Goal: Find specific page/section: Find specific page/section

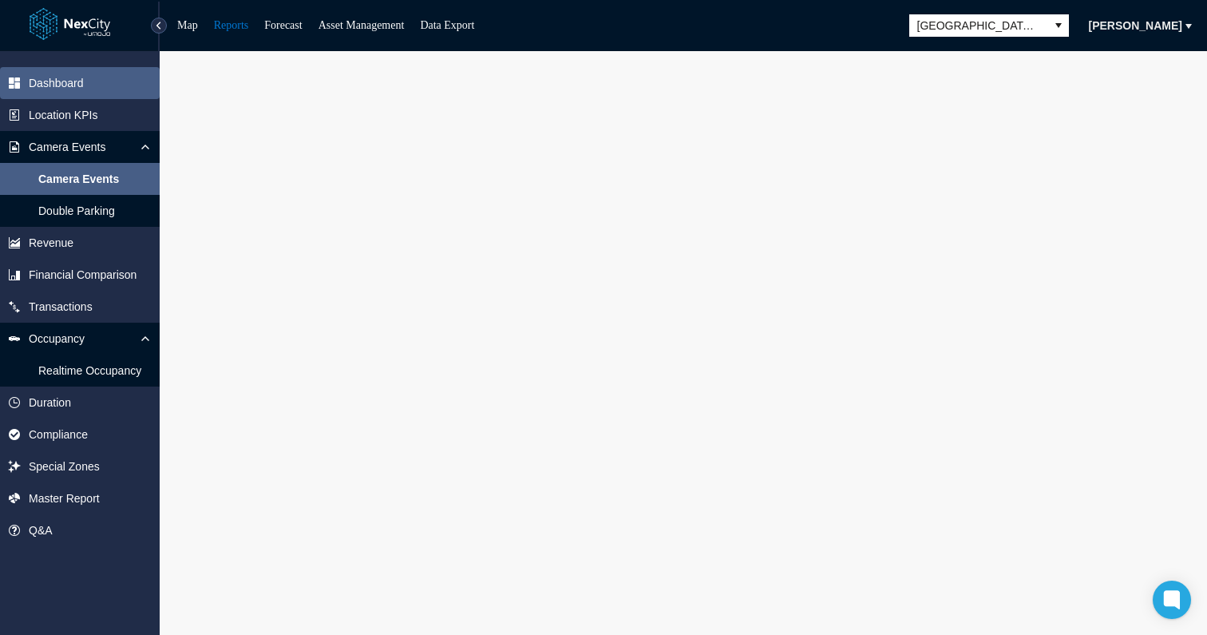
click at [44, 91] on span "Dashboard" at bounding box center [80, 83] width 160 height 32
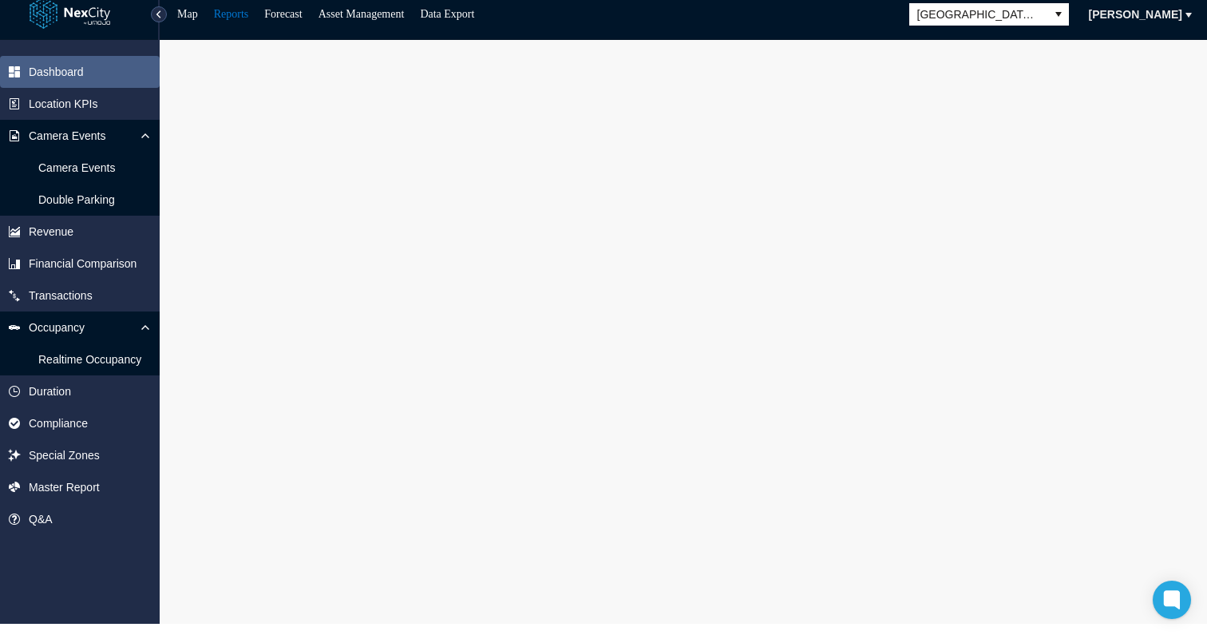
scroll to position [11, 0]
click at [98, 237] on span "Revenue" at bounding box center [80, 231] width 160 height 32
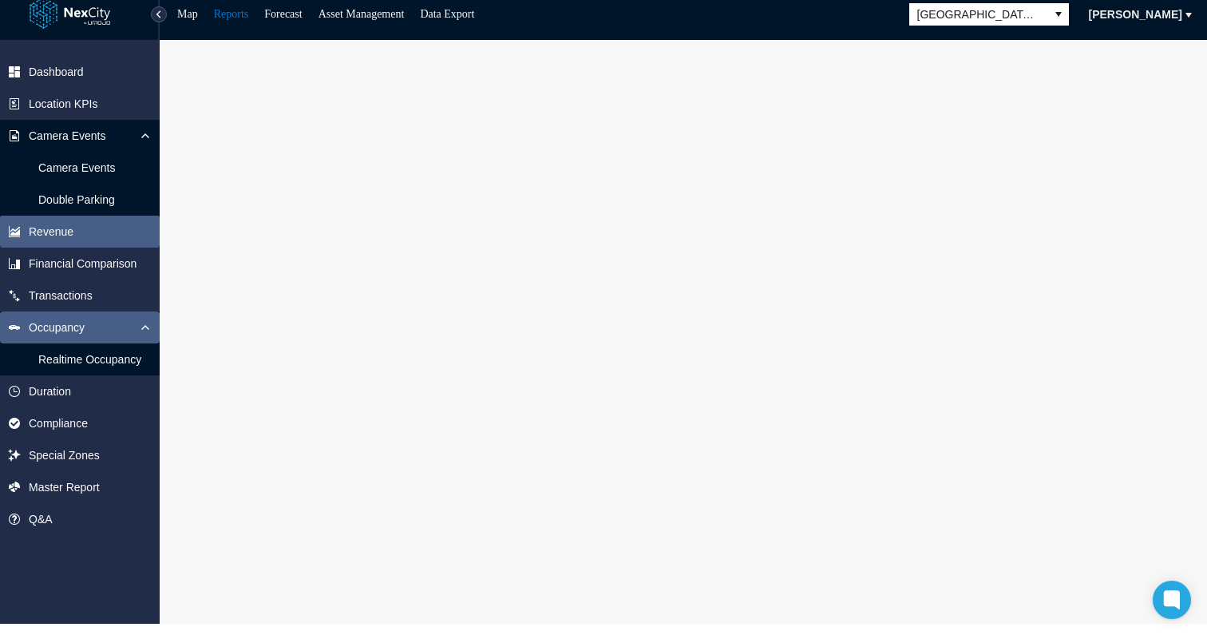
click at [78, 334] on span "Occupancy" at bounding box center [57, 327] width 56 height 16
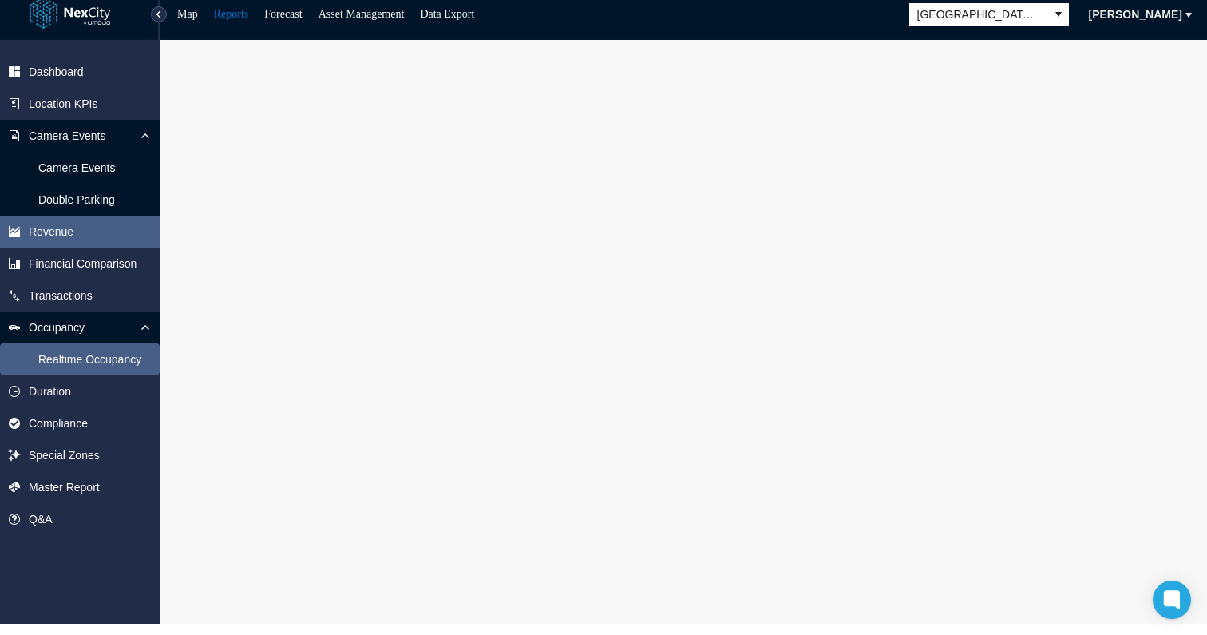
click at [78, 354] on span "Realtime Occupancy" at bounding box center [89, 359] width 103 height 16
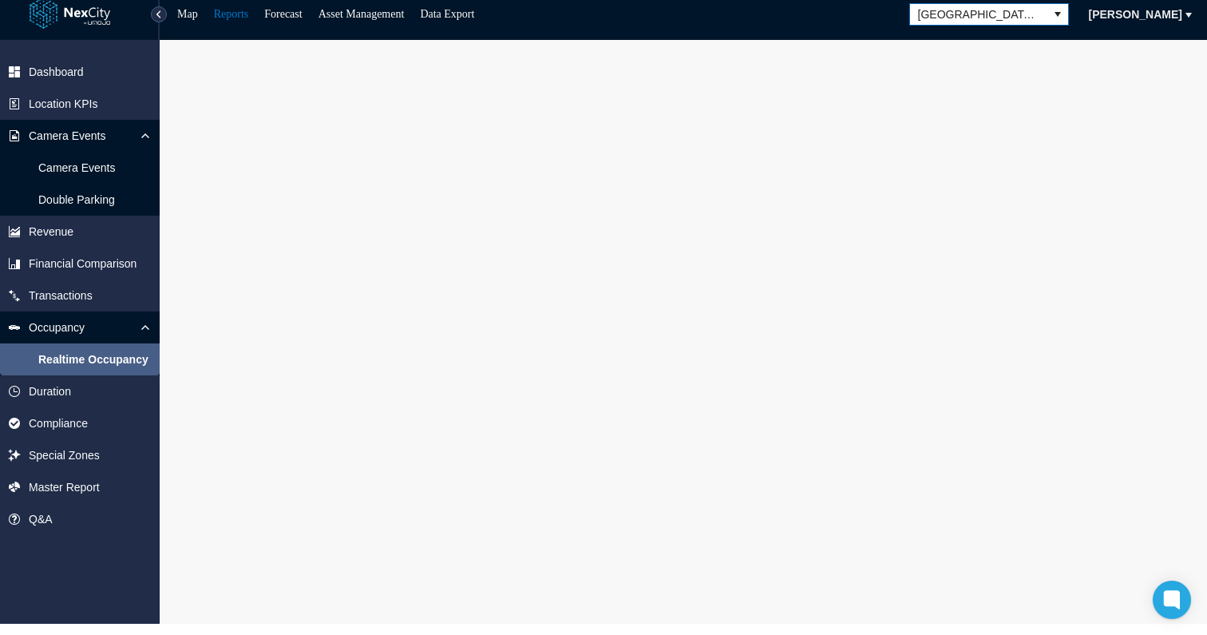
click at [1034, 18] on span "[GEOGRAPHIC_DATA][PERSON_NAME]" at bounding box center [978, 14] width 121 height 16
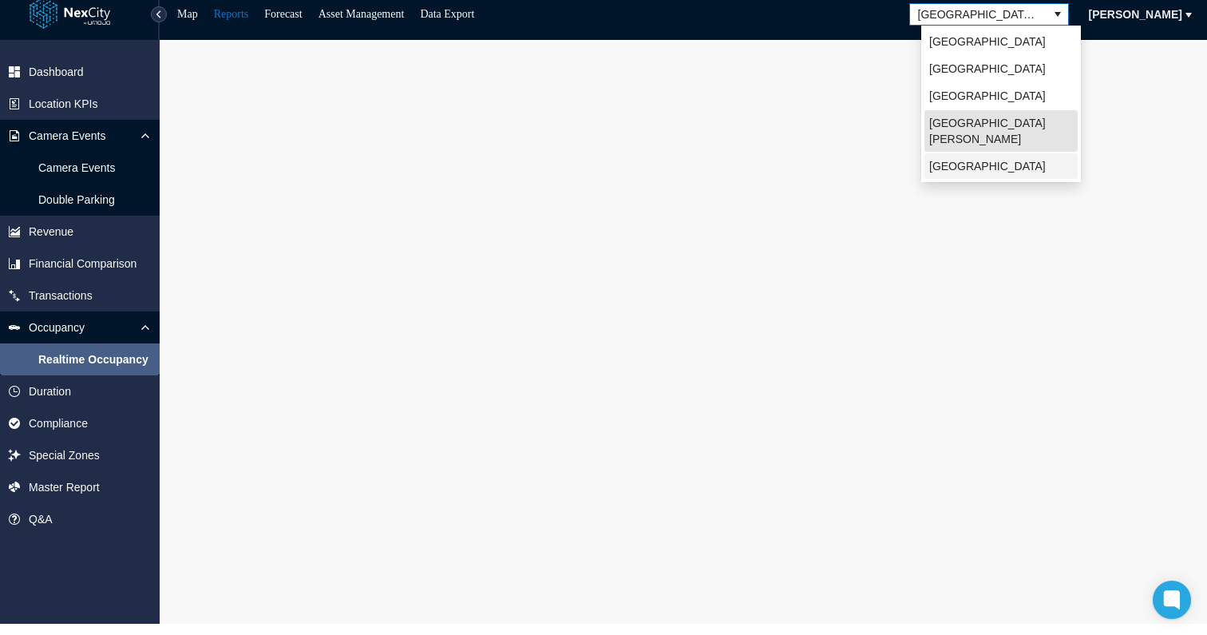
click at [966, 153] on li "[GEOGRAPHIC_DATA]" at bounding box center [1000, 166] width 153 height 26
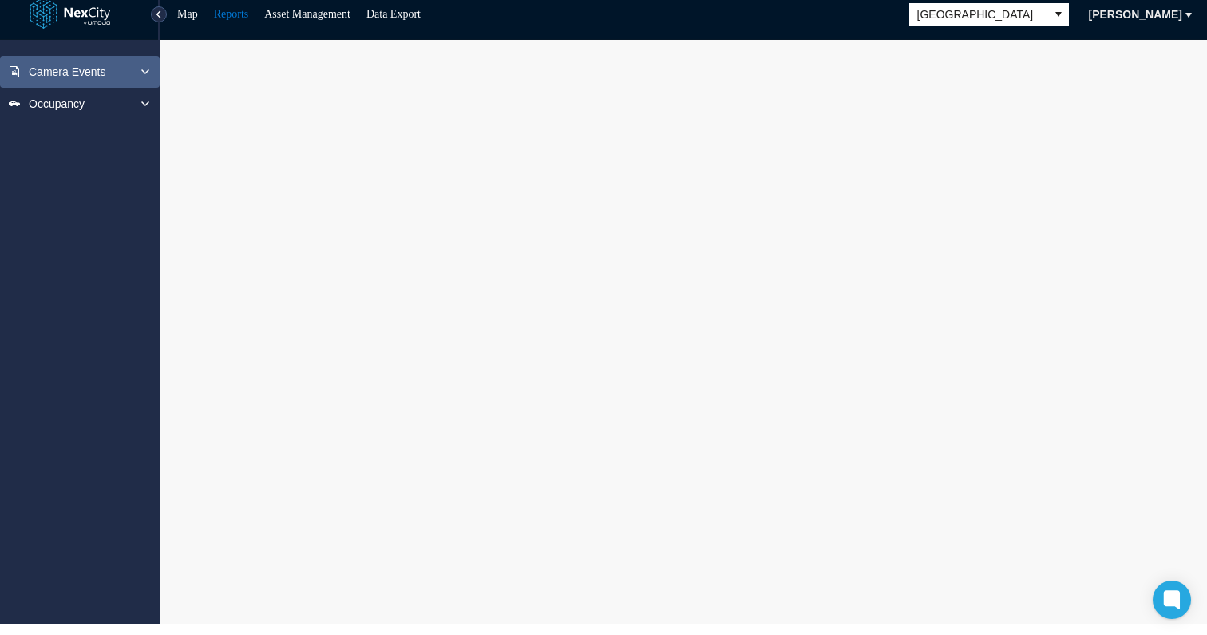
click at [148, 75] on icon at bounding box center [145, 71] width 13 height 13
click at [144, 101] on icon at bounding box center [145, 103] width 13 height 13
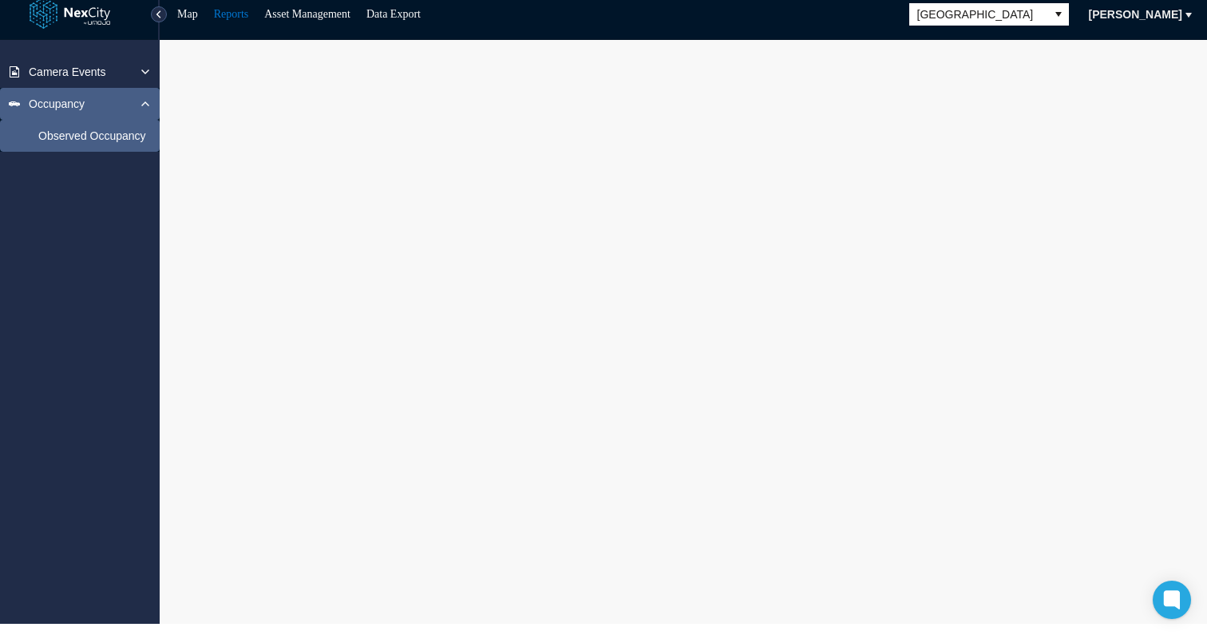
click at [116, 135] on span "Observed Occupancy" at bounding box center [92, 136] width 108 height 16
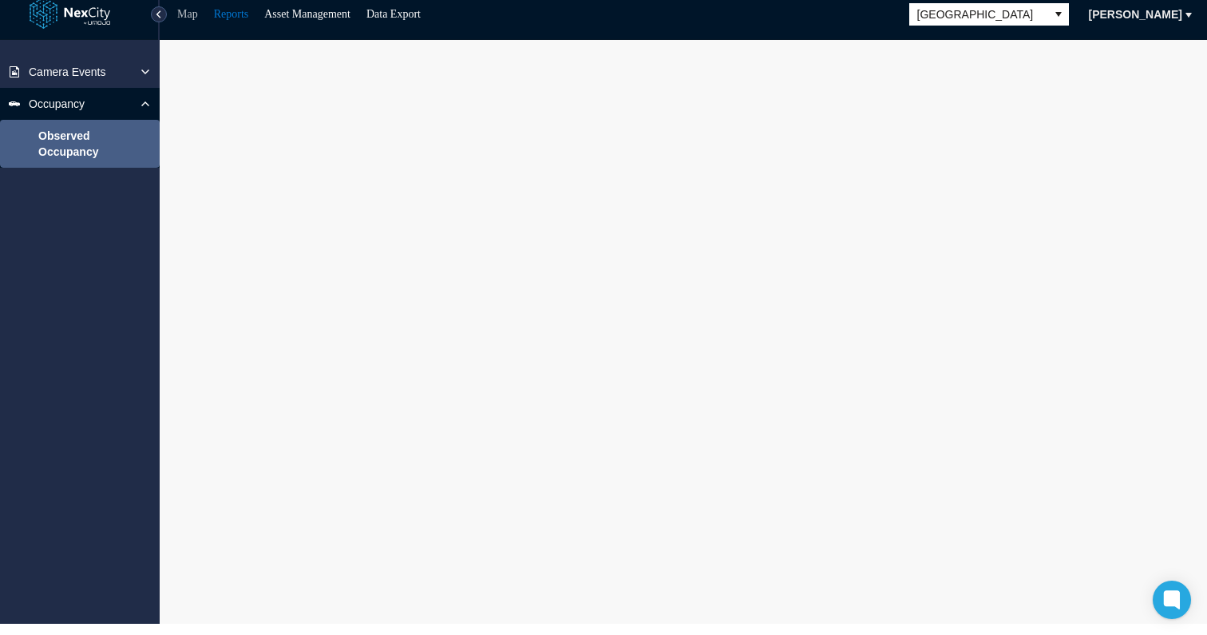
scroll to position [11, 0]
click at [185, 19] on link "Map" at bounding box center [187, 14] width 21 height 12
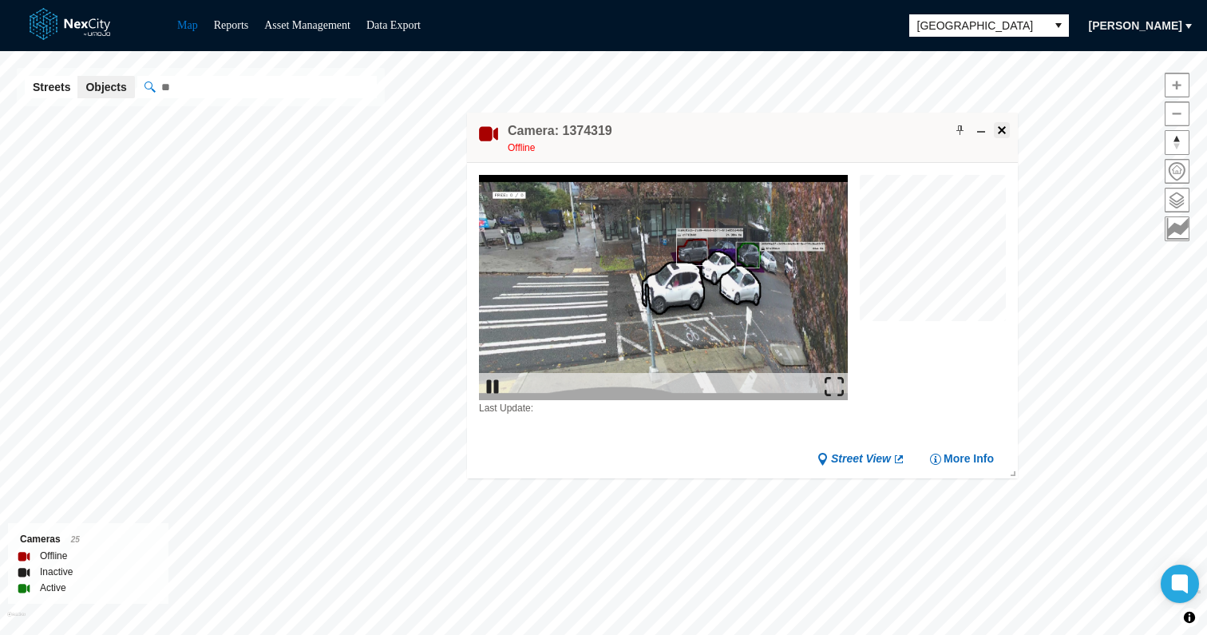
click at [1001, 137] on button at bounding box center [1002, 130] width 16 height 16
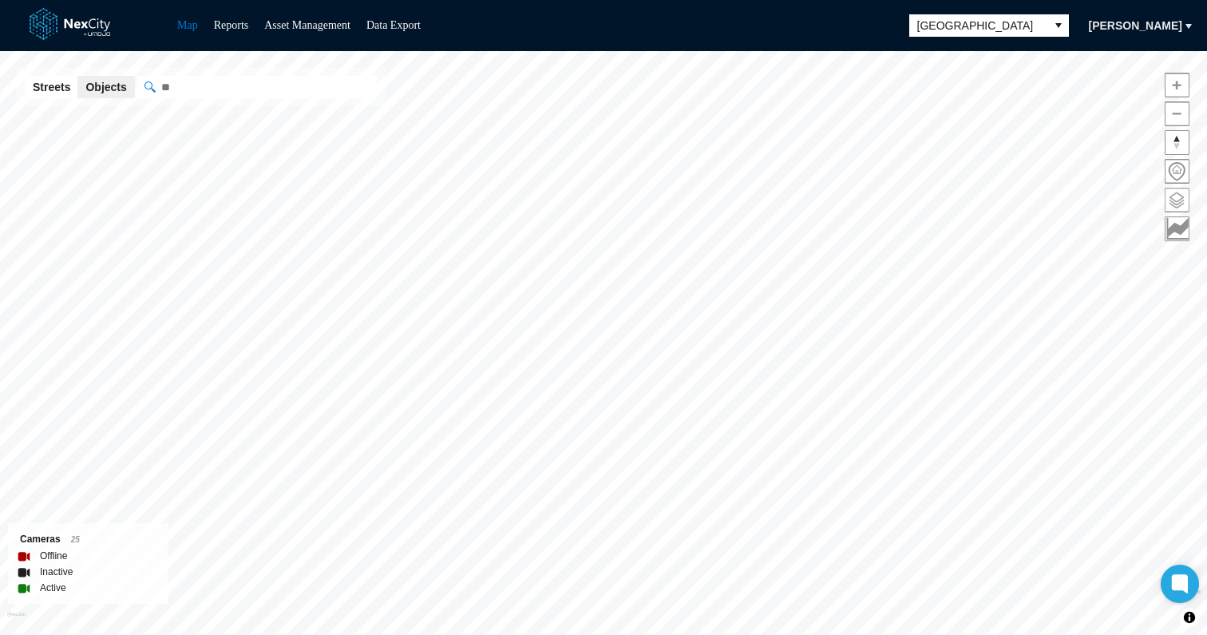
click at [1170, 199] on span at bounding box center [1176, 199] width 23 height 23
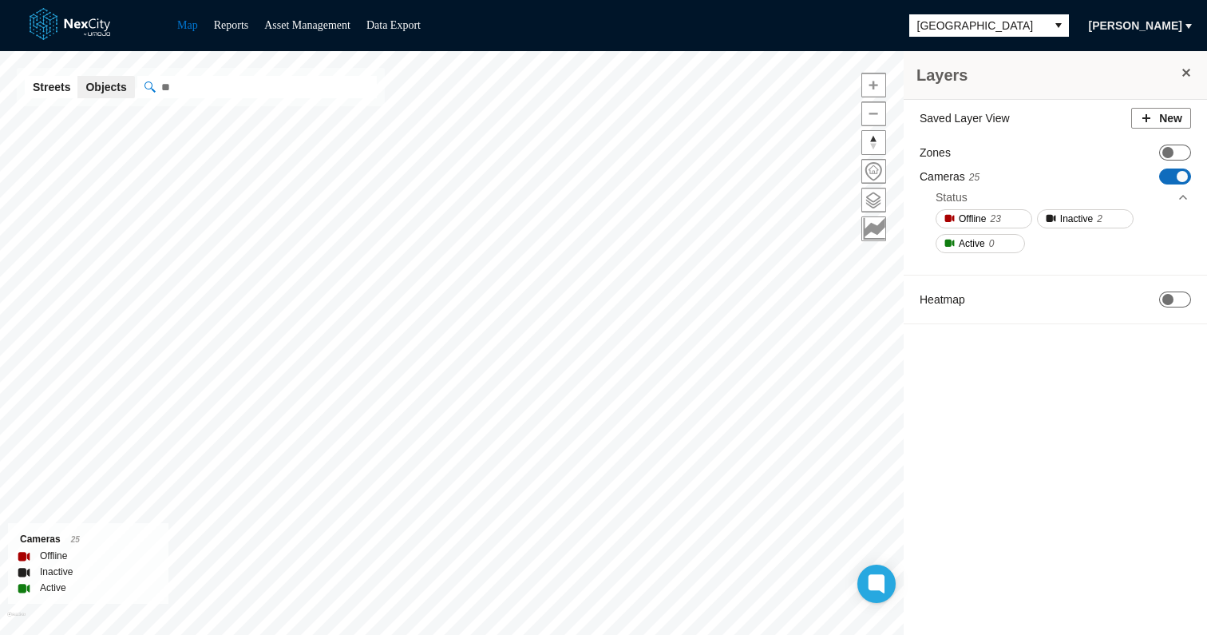
click at [197, 26] on link "Map" at bounding box center [187, 25] width 21 height 12
click at [181, 29] on link "Map" at bounding box center [187, 25] width 21 height 12
click at [221, 26] on link "Reports" at bounding box center [231, 25] width 35 height 12
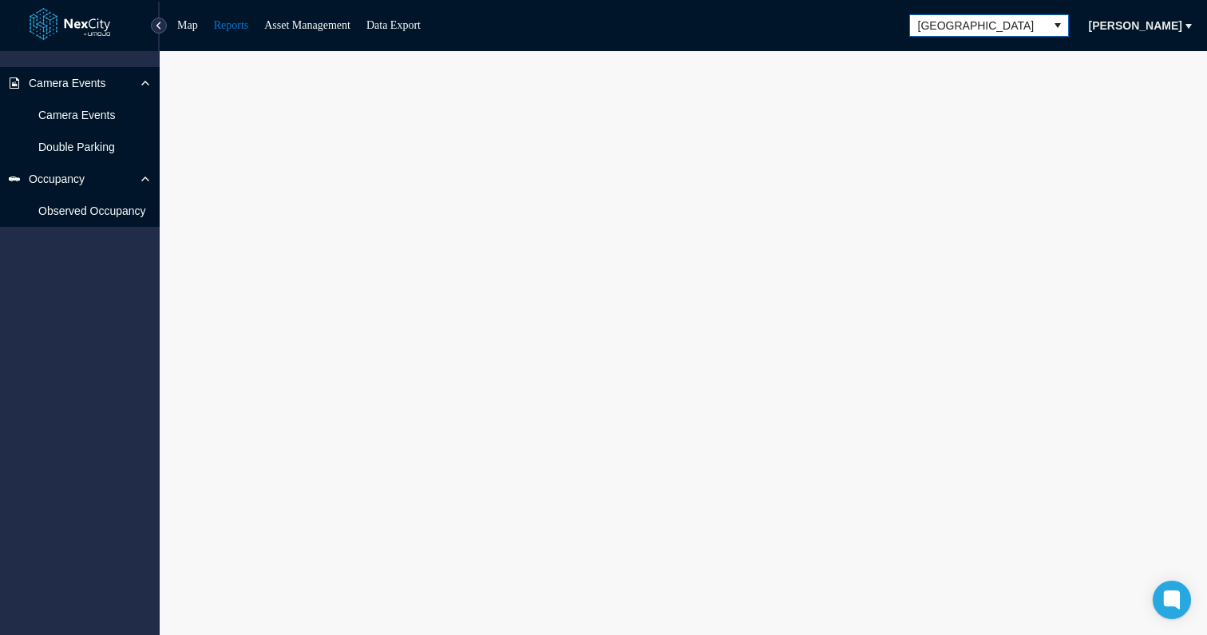
click at [998, 31] on span "[GEOGRAPHIC_DATA]" at bounding box center [978, 26] width 121 height 16
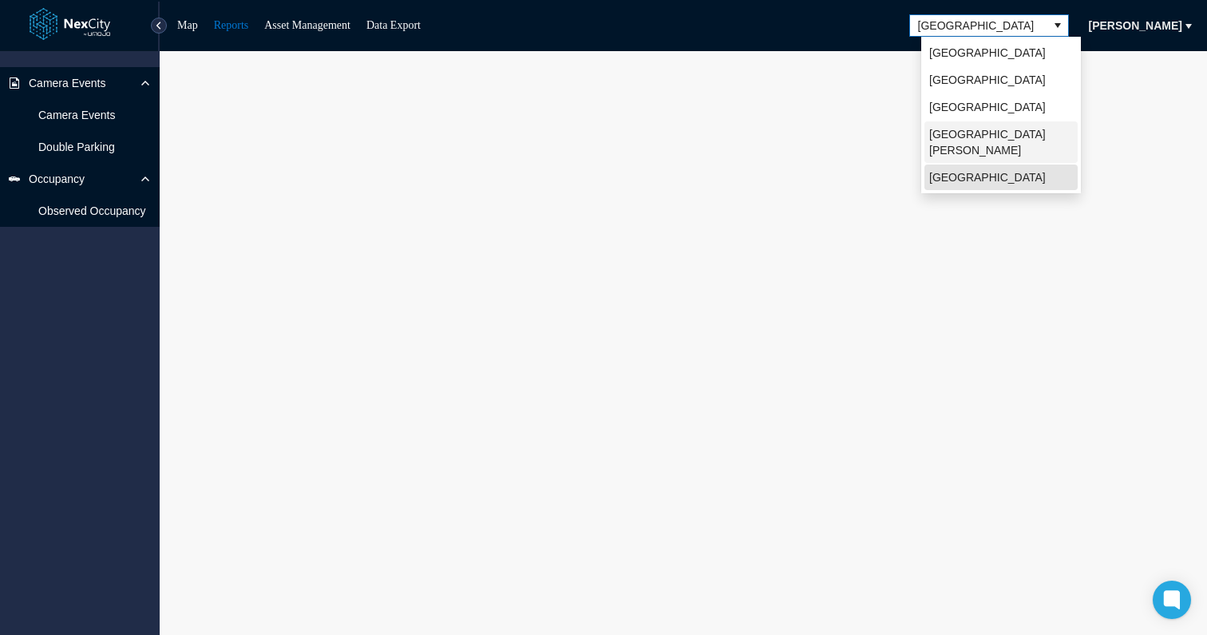
click at [971, 136] on span "[GEOGRAPHIC_DATA][PERSON_NAME]" at bounding box center [1001, 142] width 144 height 32
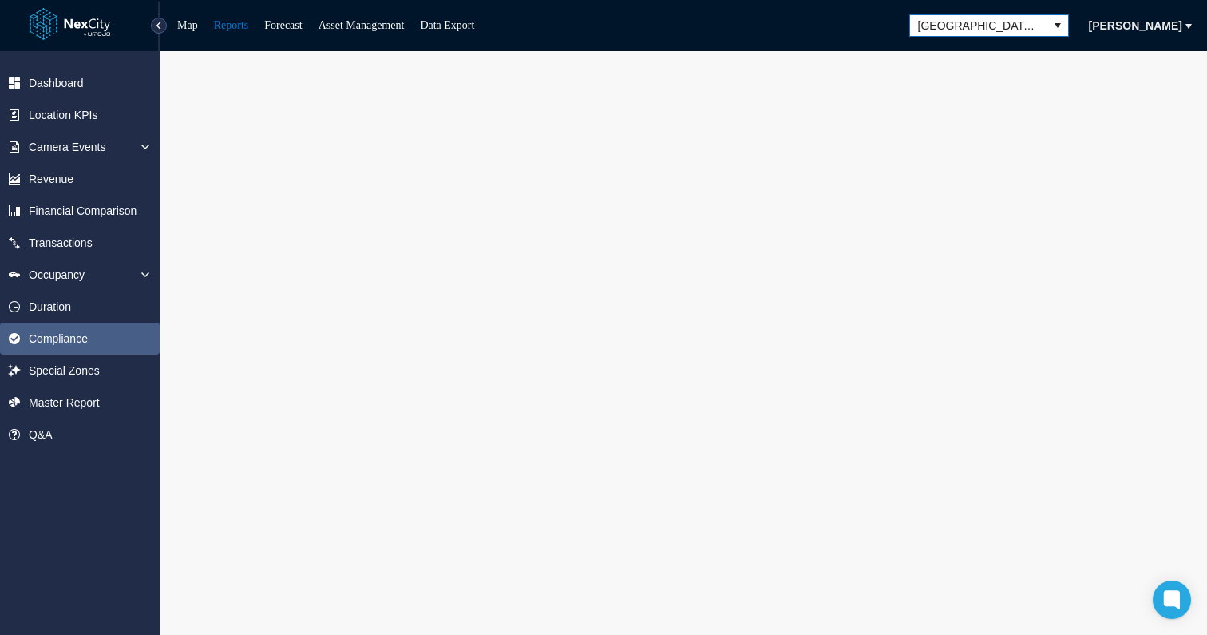
click at [77, 341] on span "Compliance" at bounding box center [58, 338] width 59 height 16
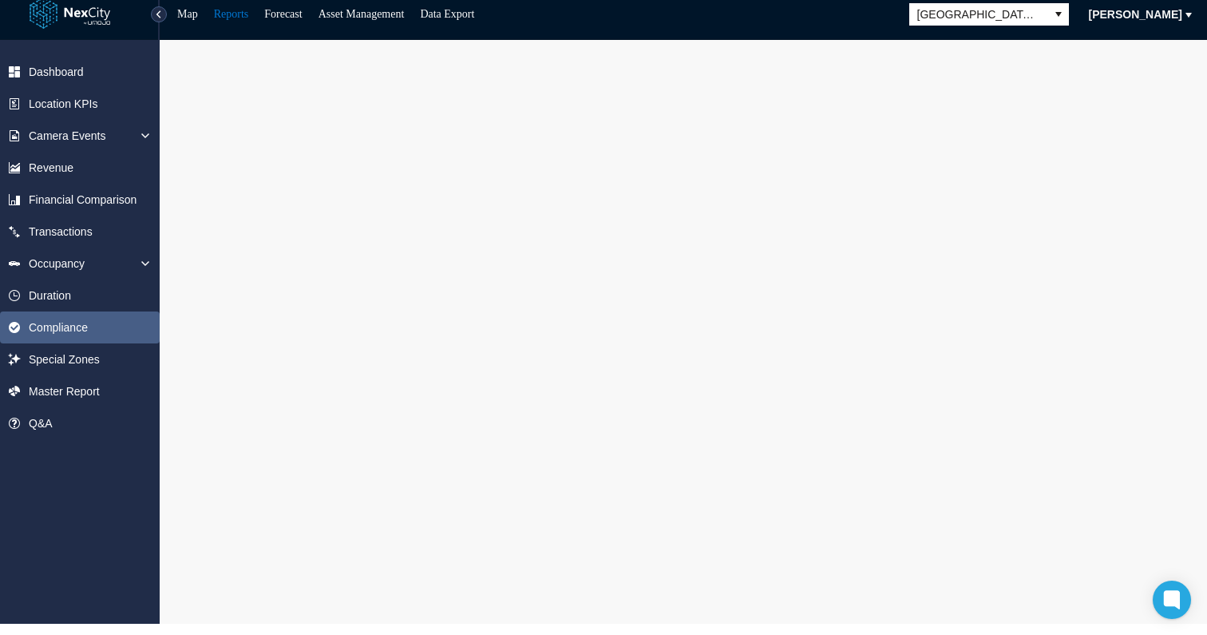
scroll to position [11, 0]
